Goal: Transaction & Acquisition: Purchase product/service

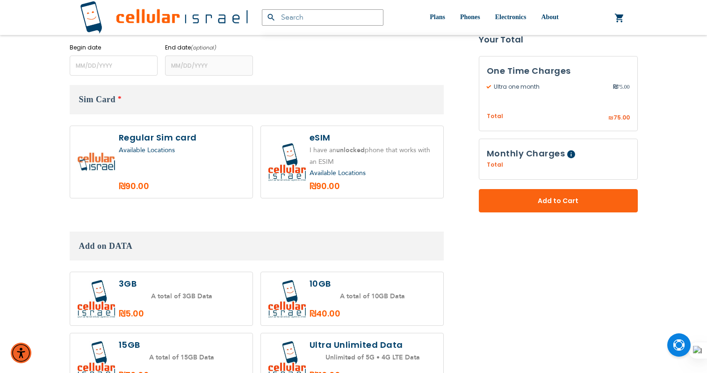
scroll to position [349, 0]
click at [202, 176] on label at bounding box center [161, 162] width 182 height 72
radio input "true"
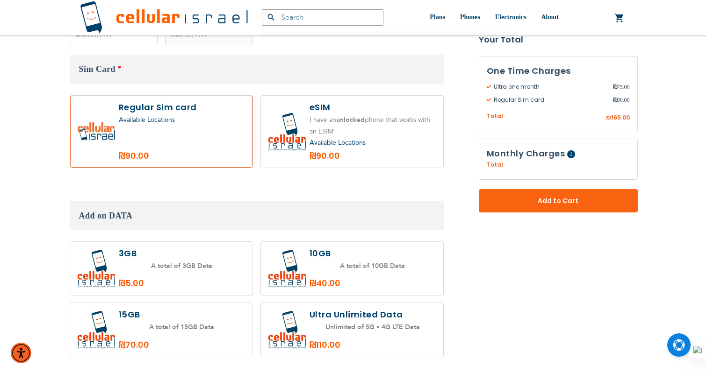
scroll to position [379, 0]
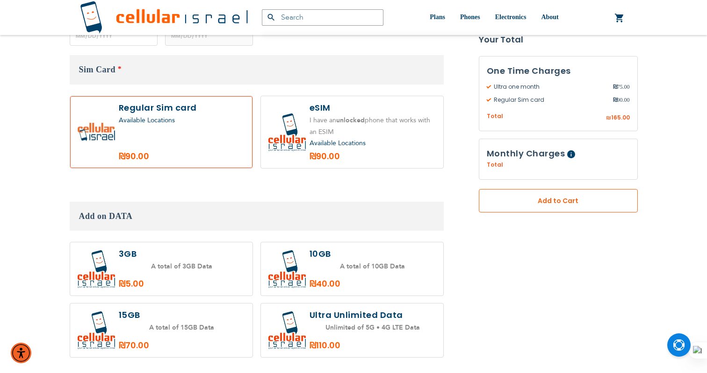
click at [529, 205] on span "Add to Cart" at bounding box center [557, 201] width 97 height 10
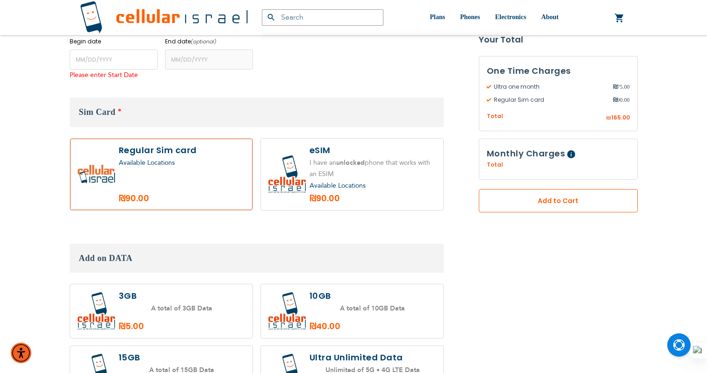
scroll to position [354, 0]
click at [529, 205] on span "Add to Cart" at bounding box center [557, 201] width 97 height 10
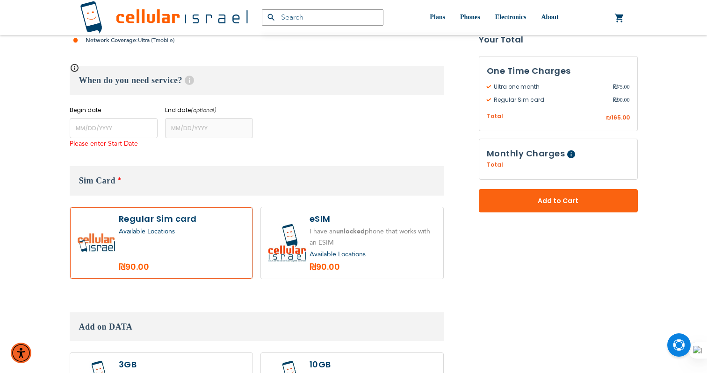
scroll to position [287, 0]
click at [104, 130] on input "name" at bounding box center [114, 127] width 88 height 20
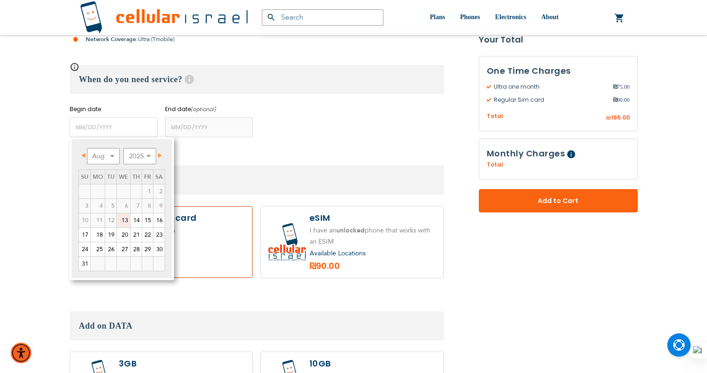
click at [123, 222] on link "13" at bounding box center [123, 221] width 13 height 14
type input "[DATE]"
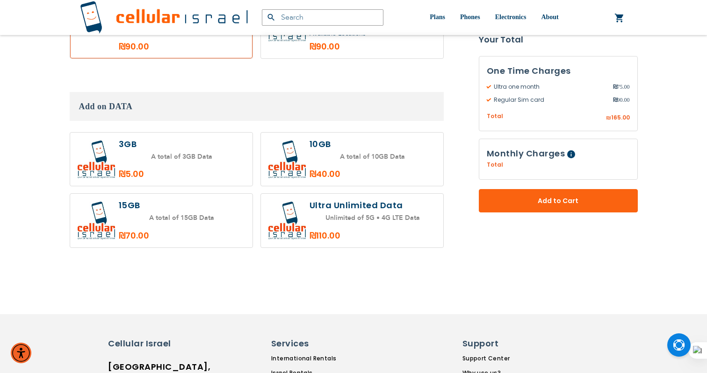
scroll to position [489, 0]
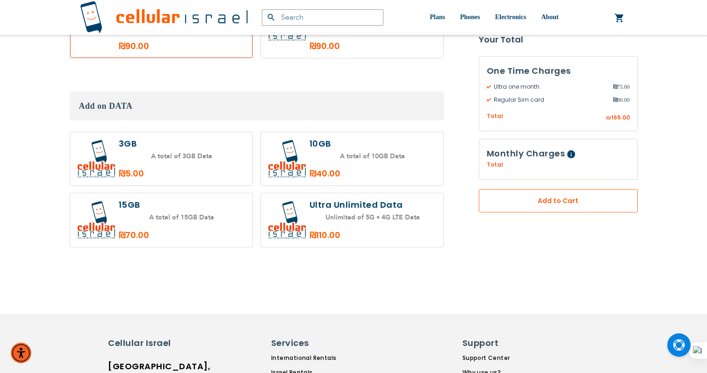
click at [539, 201] on span "Add to Cart" at bounding box center [557, 201] width 97 height 10
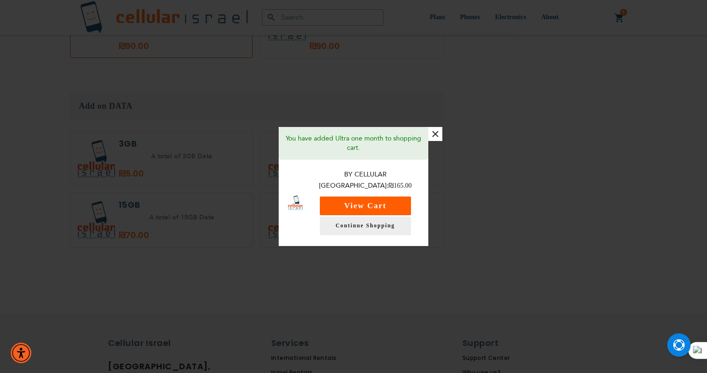
click at [397, 197] on button "View Cart" at bounding box center [365, 206] width 91 height 19
